Goal: Task Accomplishment & Management: Use online tool/utility

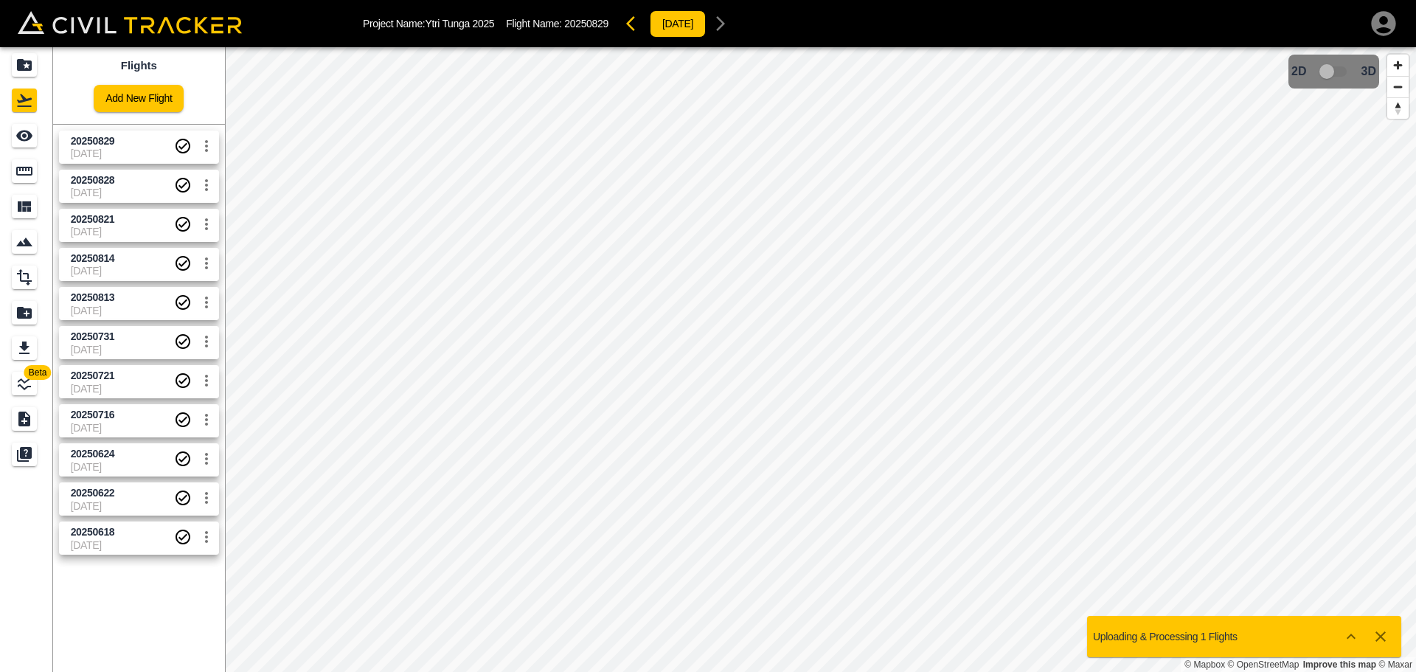
click at [140, 183] on span "20250828" at bounding box center [122, 180] width 103 height 14
click at [125, 145] on span "20250829" at bounding box center [122, 141] width 103 height 14
click at [123, 186] on span "20250828" at bounding box center [122, 180] width 103 height 14
click at [1385, 634] on icon "button" at bounding box center [1381, 637] width 18 height 18
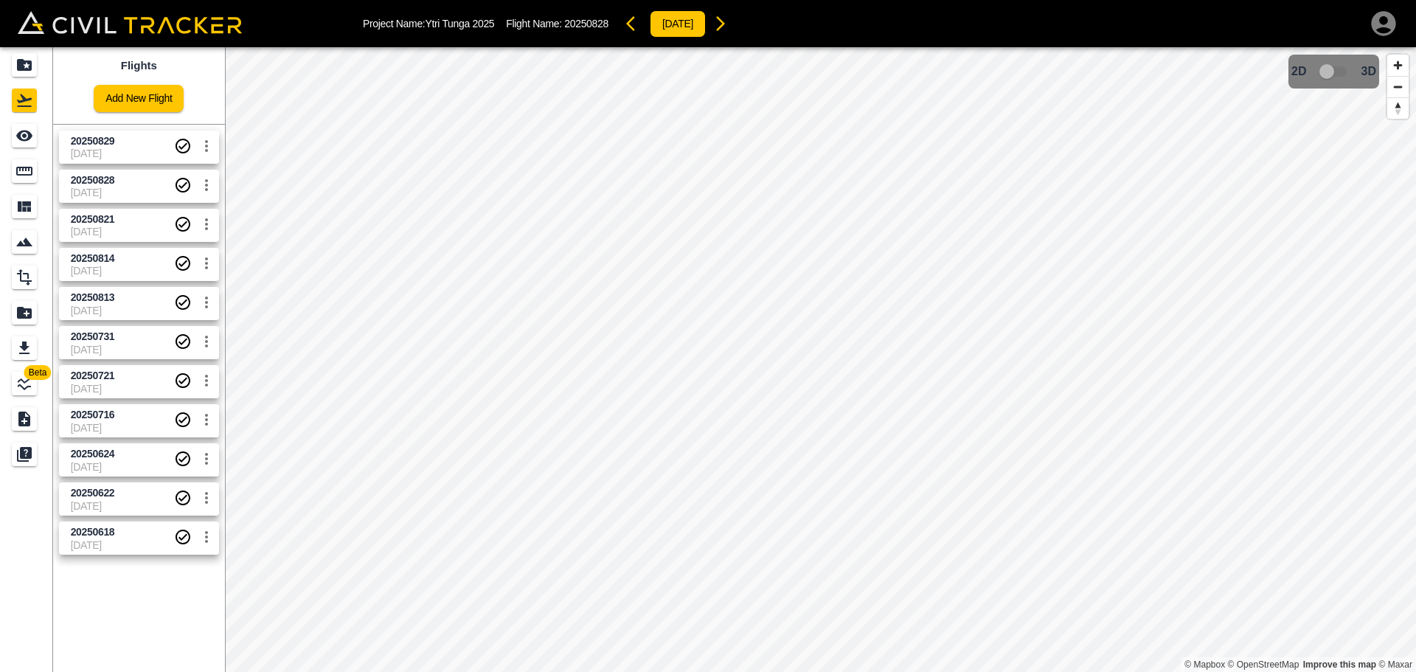
click at [130, 181] on span "20250828" at bounding box center [122, 180] width 103 height 14
click at [22, 343] on icon "Export" at bounding box center [24, 348] width 18 height 18
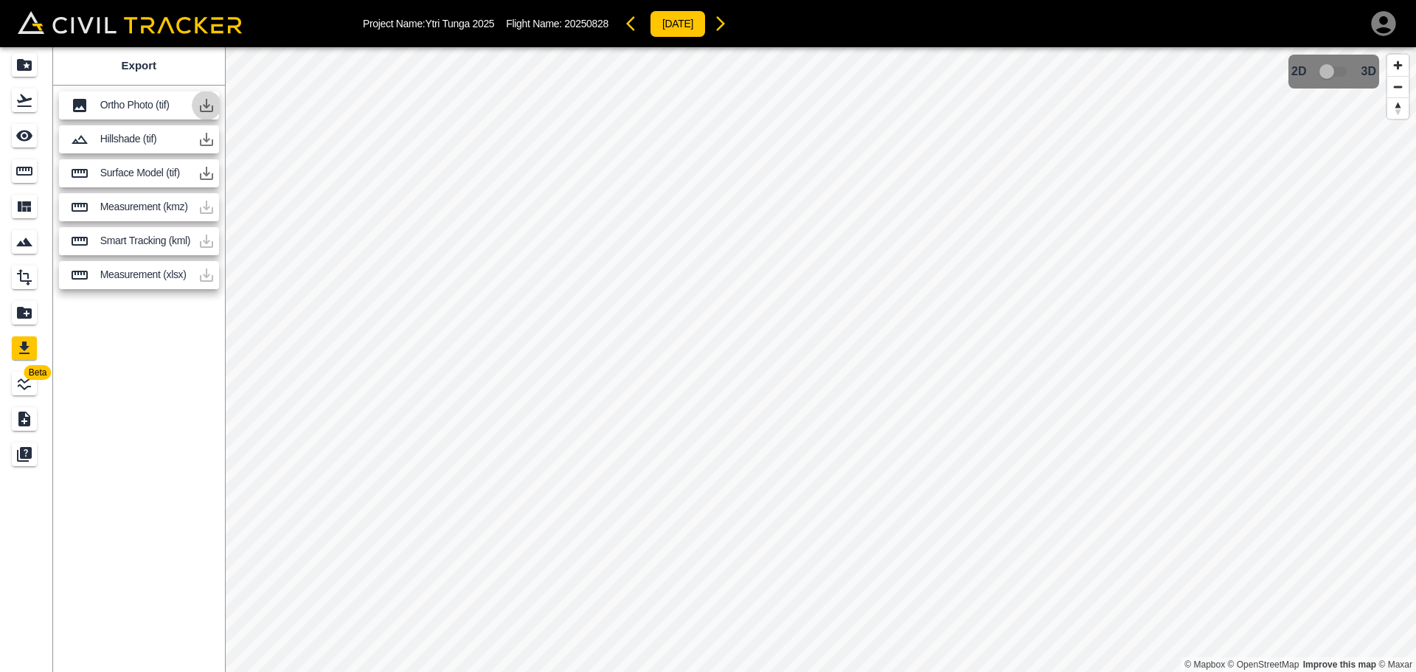
click at [209, 108] on icon "button" at bounding box center [207, 106] width 18 height 18
click at [207, 100] on icon "button" at bounding box center [206, 105] width 13 height 13
click at [209, 104] on icon "button" at bounding box center [207, 106] width 18 height 18
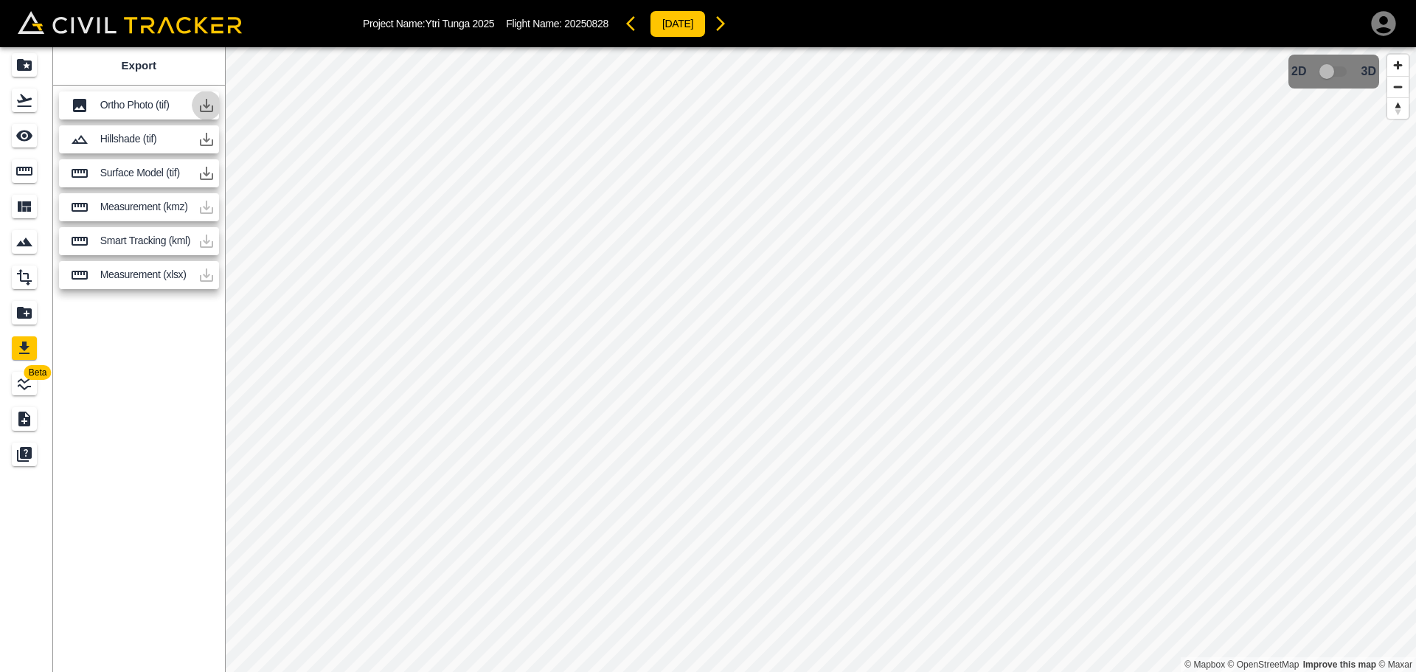
click at [209, 104] on icon "button" at bounding box center [207, 106] width 18 height 18
click at [212, 109] on icon "button" at bounding box center [206, 105] width 13 height 13
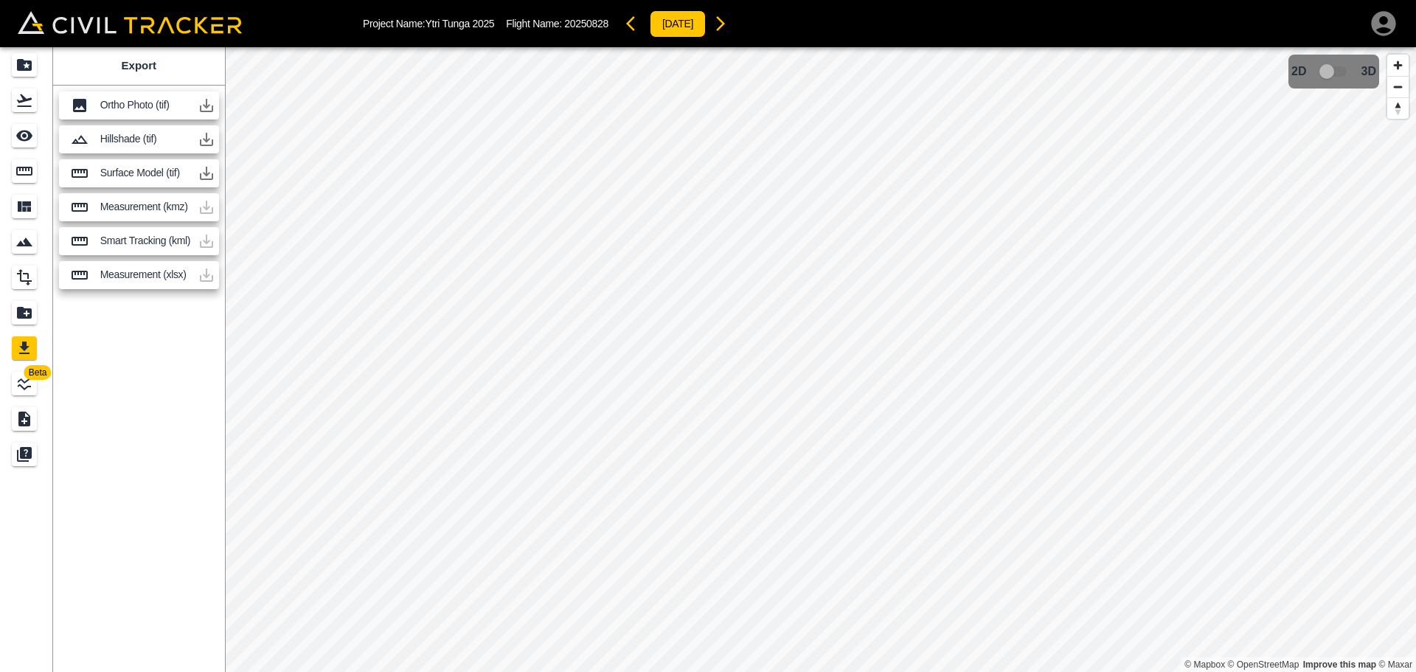
click at [215, 107] on button "button" at bounding box center [207, 106] width 30 height 30
click at [209, 109] on icon "button" at bounding box center [207, 106] width 18 height 18
